Goal: Information Seeking & Learning: Learn about a topic

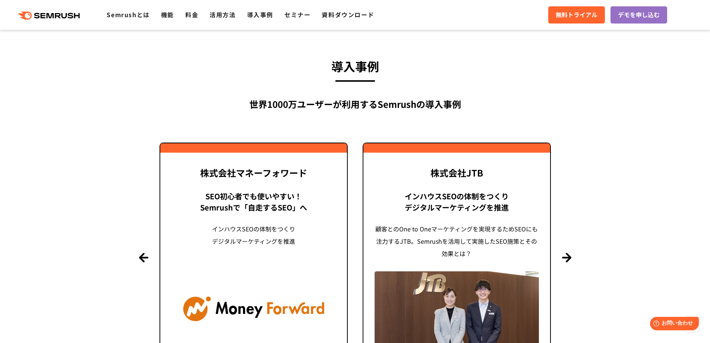
scroll to position [1790, 0]
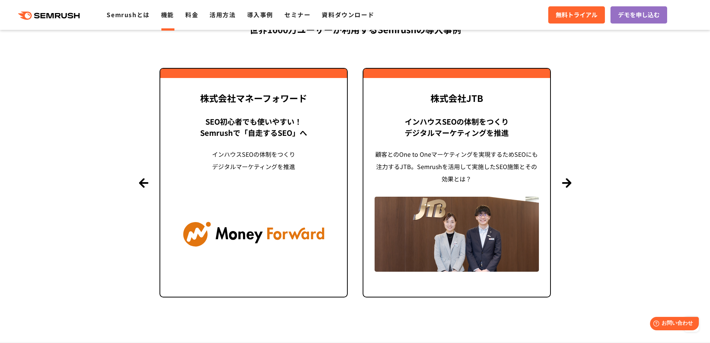
click at [169, 15] on link "機能" at bounding box center [167, 14] width 13 height 9
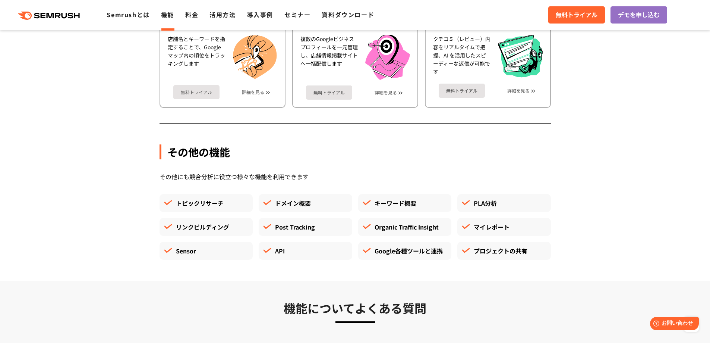
scroll to position [2051, 0]
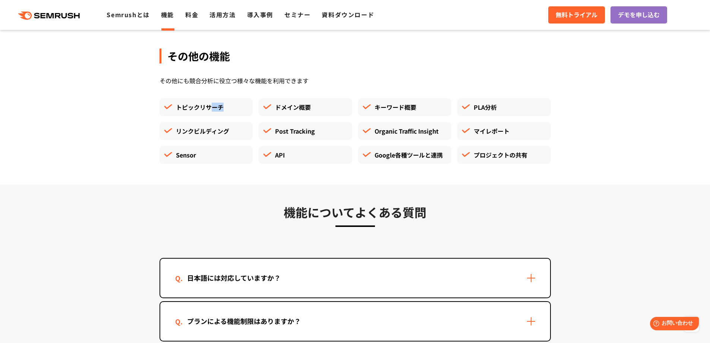
drag, startPoint x: 209, startPoint y: 104, endPoint x: 249, endPoint y: 109, distance: 39.9
click at [249, 109] on div "トピックリサーチ" at bounding box center [207, 107] width 94 height 18
drag, startPoint x: 473, startPoint y: 154, endPoint x: 348, endPoint y: 154, distance: 124.9
click at [348, 154] on ul "トピックリサーチ ドメイン概要 キーワード概要 PLA分析 リンクビルディング Post Tracking Organic Traffic Insight マ…" at bounding box center [356, 134] width 398 height 72
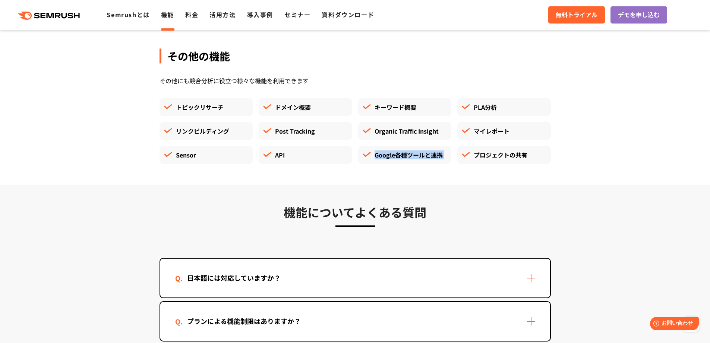
click at [348, 154] on div "API" at bounding box center [306, 155] width 94 height 18
drag, startPoint x: 440, startPoint y: 155, endPoint x: 330, endPoint y: 155, distance: 109.3
click at [330, 155] on ul "トピックリサーチ ドメイン概要 キーワード概要 PLA分析 リンクビルディング Post Tracking Organic Traffic Insight マ…" at bounding box center [356, 134] width 398 height 72
click at [330, 155] on div "API" at bounding box center [306, 155] width 94 height 18
drag, startPoint x: 322, startPoint y: 154, endPoint x: 232, endPoint y: 155, distance: 90.2
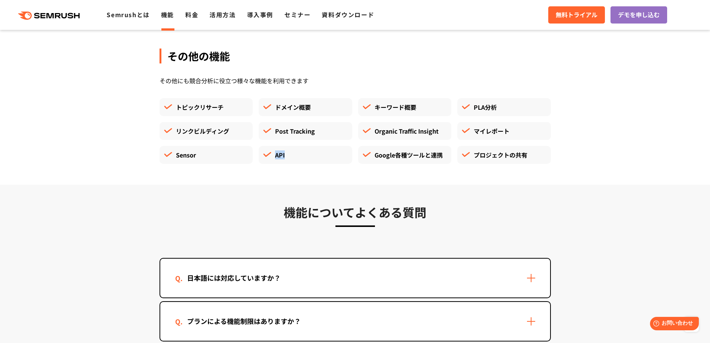
click at [232, 155] on ul "トピックリサーチ ドメイン概要 キーワード概要 PLA分析 リンクビルディング Post Tracking Organic Traffic Insight マ…" at bounding box center [356, 134] width 398 height 72
click at [232, 155] on div "Sensor" at bounding box center [207, 155] width 94 height 18
drag, startPoint x: 229, startPoint y: 155, endPoint x: 180, endPoint y: 154, distance: 48.9
click at [180, 154] on div "Sensor" at bounding box center [207, 155] width 94 height 18
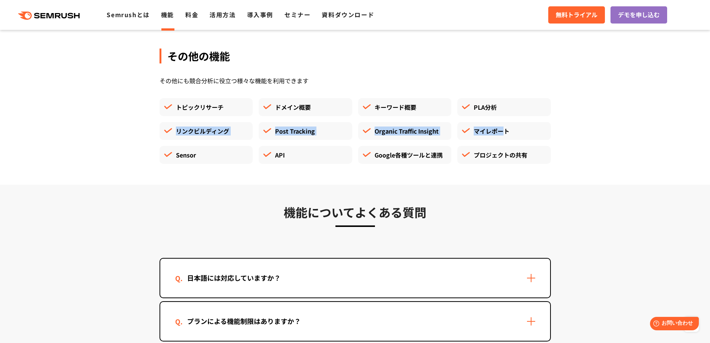
drag, startPoint x: 173, startPoint y: 133, endPoint x: 509, endPoint y: 126, distance: 336.4
click at [509, 126] on ul "トピックリサーチ ドメイン概要 キーワード概要 PLA分析 リンクビルディング Post Tracking Organic Traffic Insight マ…" at bounding box center [356, 134] width 398 height 72
click at [509, 126] on div "マイレポート" at bounding box center [505, 131] width 94 height 18
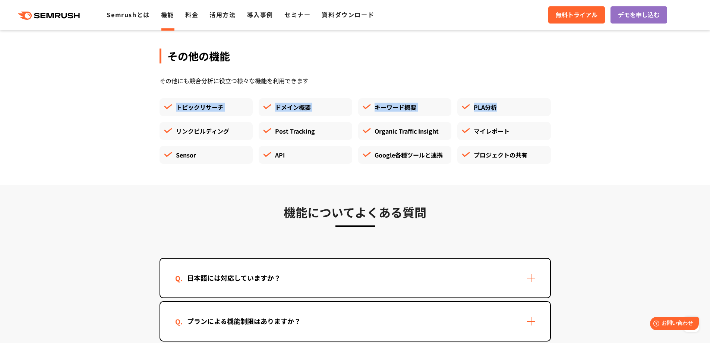
drag, startPoint x: 509, startPoint y: 114, endPoint x: 132, endPoint y: 114, distance: 376.3
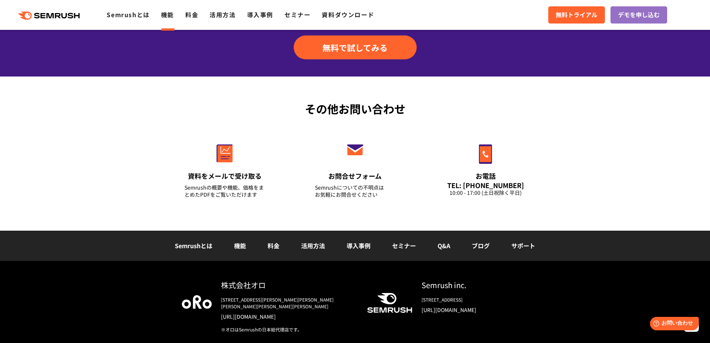
scroll to position [2498, 0]
